Goal: Information Seeking & Learning: Learn about a topic

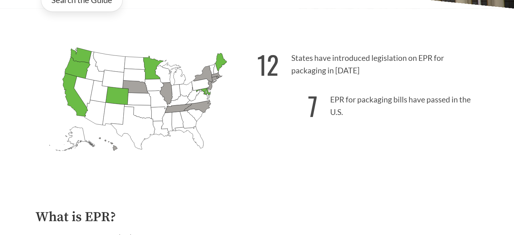
scroll to position [161, 0]
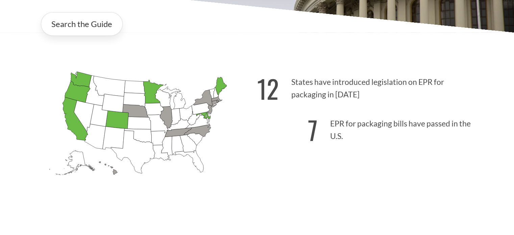
drag, startPoint x: 518, startPoint y: 25, endPoint x: 515, endPoint y: 46, distance: 20.4
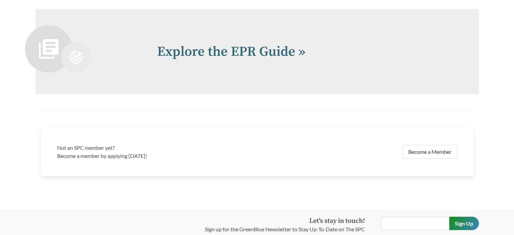
scroll to position [1464, 0]
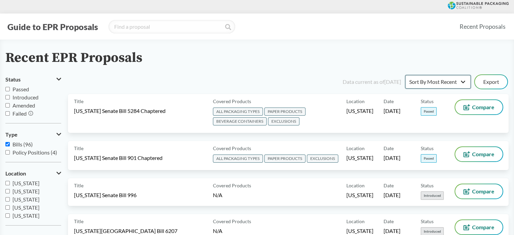
click at [462, 81] on select "Sort By Most Recent Sort By Status" at bounding box center [438, 82] width 66 height 14
select select "Sort By Status"
click at [405, 75] on select "Sort By Most Recent Sort By Status" at bounding box center [438, 82] width 66 height 14
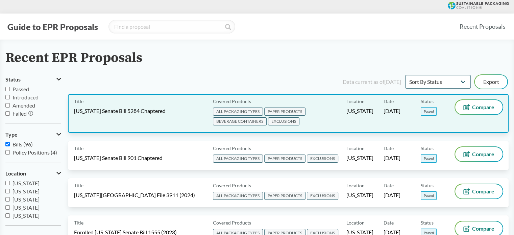
click at [320, 120] on span "ALL PACKAGING TYPES PAPER PRODUCTS BEVERAGE CONTAINERS EXCLUSIONS" at bounding box center [278, 117] width 131 height 20
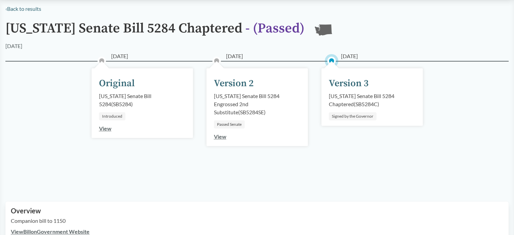
scroll to position [43, 0]
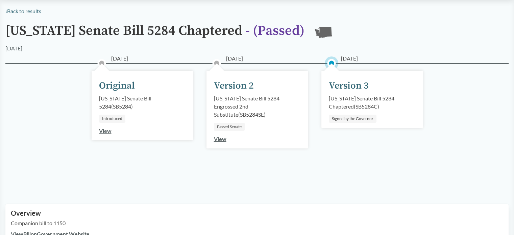
click at [405, 100] on div "[US_STATE] Senate Bill 5284 Chaptered ( SB5284C )" at bounding box center [372, 102] width 86 height 16
click at [361, 108] on div "[US_STATE] Senate Bill 5284 Chaptered ( SB5284C )" at bounding box center [372, 102] width 86 height 16
click at [432, 120] on div "[DATE] Original [US_STATE] Senate Bill 5284 ( SB5284 ) Introduced View [DATE] V…" at bounding box center [256, 125] width 503 height 124
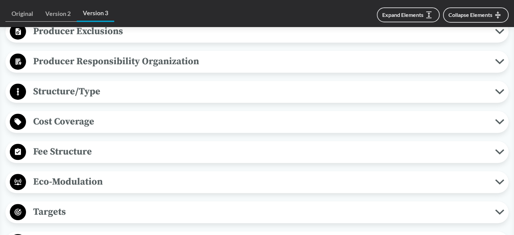
scroll to position [395, 0]
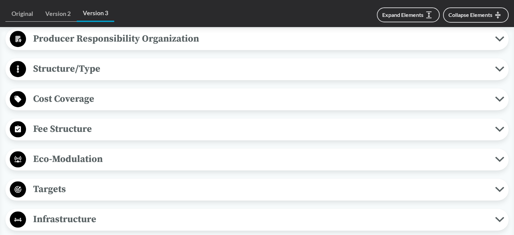
click at [496, 128] on icon at bounding box center [499, 128] width 9 height 5
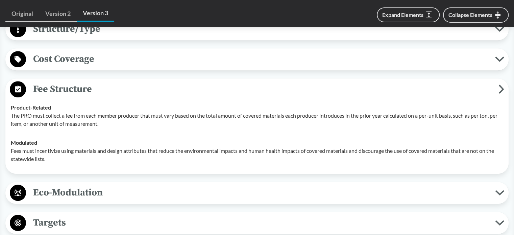
scroll to position [444, 0]
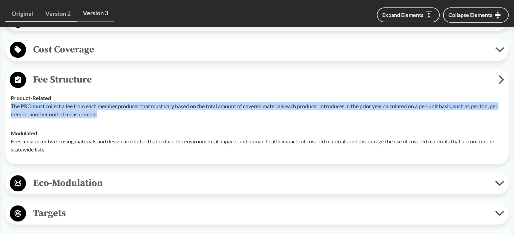
drag, startPoint x: 107, startPoint y: 113, endPoint x: 8, endPoint y: 107, distance: 99.2
click at [8, 107] on td "Product-Related The PRO must collect a fee from each member producer that must …" at bounding box center [257, 106] width 498 height 35
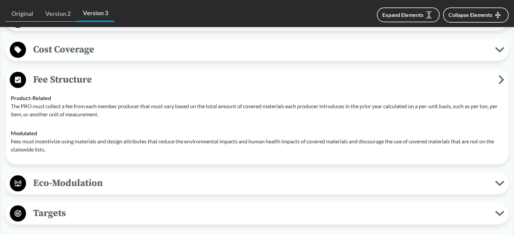
click at [127, 114] on p "The PRO must collect a fee from each member producer that must vary based on th…" at bounding box center [257, 110] width 492 height 16
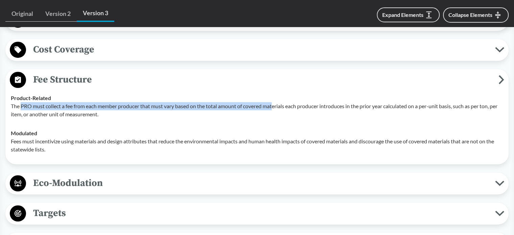
drag, startPoint x: 21, startPoint y: 105, endPoint x: 276, endPoint y: 104, distance: 255.4
click at [276, 104] on p "The PRO must collect a fee from each member producer that must vary based on th…" at bounding box center [257, 110] width 492 height 16
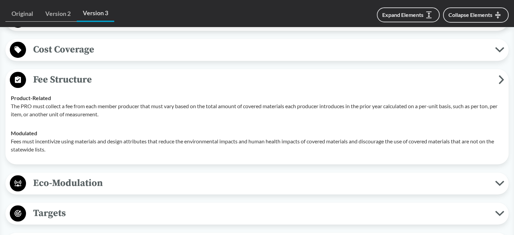
click at [207, 116] on p "The PRO must collect a fee from each member producer that must vary based on th…" at bounding box center [257, 110] width 492 height 16
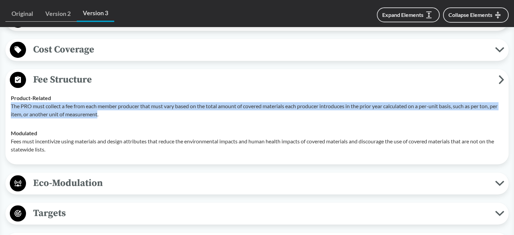
drag, startPoint x: 108, startPoint y: 113, endPoint x: 8, endPoint y: 108, distance: 99.8
click at [8, 108] on td "Product-Related The PRO must collect a fee from each member producer that must …" at bounding box center [257, 106] width 498 height 35
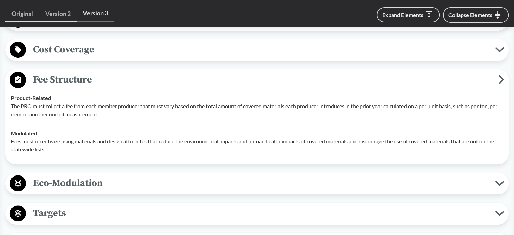
click at [140, 117] on p "The PRO must collect a fee from each member producer that must vary based on th…" at bounding box center [257, 110] width 492 height 16
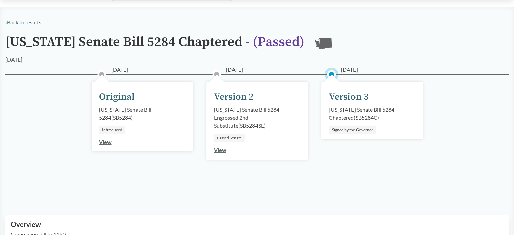
scroll to position [0, 0]
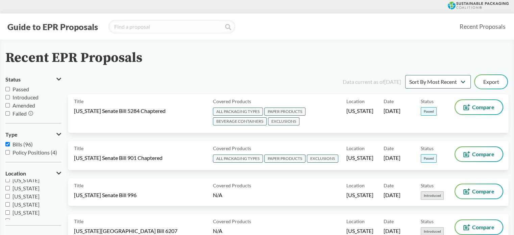
scroll to position [146, 0]
drag, startPoint x: 7, startPoint y: 206, endPoint x: 11, endPoint y: 208, distance: 4.6
click at [7, 206] on input "[US_STATE]" at bounding box center [7, 207] width 4 height 4
checkbox input "true"
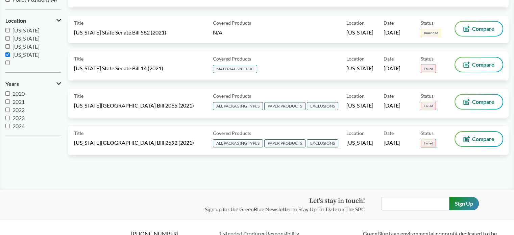
scroll to position [0, 0]
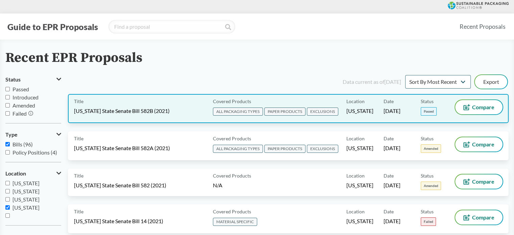
click at [178, 106] on div "Title [US_STATE] State Senate Bill 582B (2021)" at bounding box center [142, 108] width 136 height 17
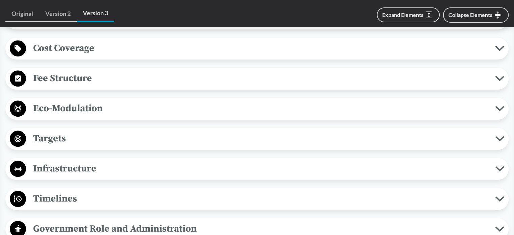
scroll to position [450, 0]
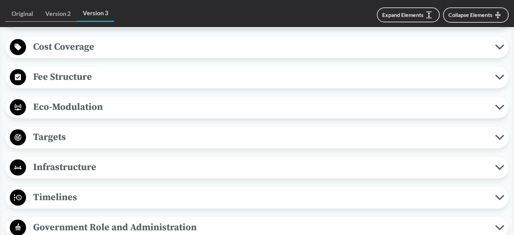
click at [501, 75] on icon at bounding box center [499, 76] width 9 height 5
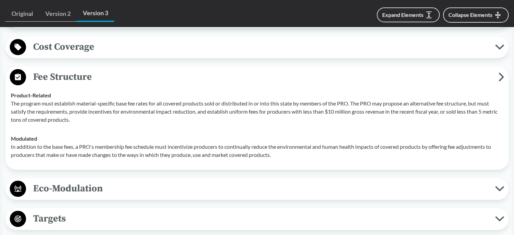
click at [86, 119] on p "The program must establish material-specific base fee rates for all covered pro…" at bounding box center [257, 111] width 492 height 24
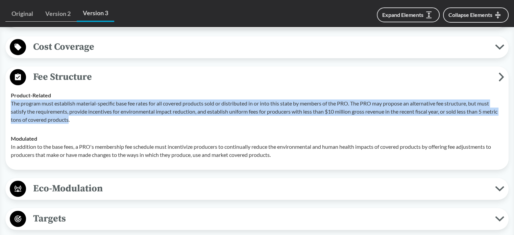
drag, startPoint x: 85, startPoint y: 119, endPoint x: 11, endPoint y: 105, distance: 75.6
click at [8, 105] on td "Product-Related The program must establish material-specific base fee rates for…" at bounding box center [257, 107] width 498 height 43
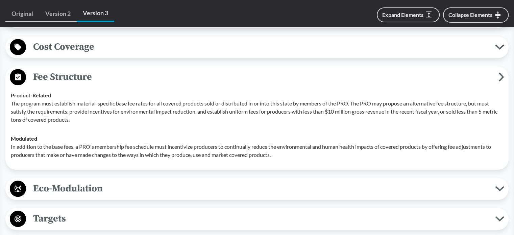
click at [103, 120] on p "The program must establish material-specific base fee rates for all covered pro…" at bounding box center [257, 111] width 492 height 24
drag, startPoint x: 342, startPoint y: 103, endPoint x: 353, endPoint y: 103, distance: 11.2
click at [353, 103] on p "The program must establish material-specific base fee rates for all covered pro…" at bounding box center [257, 111] width 492 height 24
click at [355, 102] on p "The program must establish material-specific base fee rates for all covered pro…" at bounding box center [257, 111] width 492 height 24
